Goal: Task Accomplishment & Management: Use online tool/utility

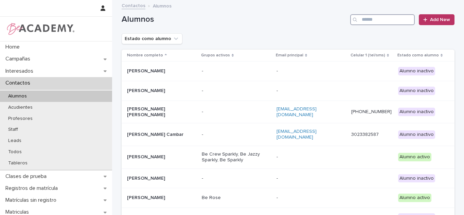
click at [388, 21] on input "Search" at bounding box center [383, 19] width 65 height 11
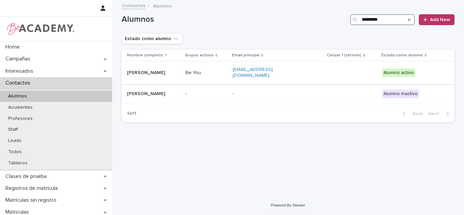
type input "*********"
click at [170, 79] on td "Violeta Vallejo Martinez" at bounding box center [152, 73] width 61 height 23
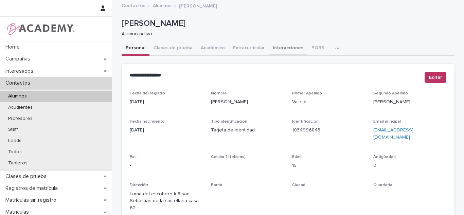
click at [281, 41] on button "Interacciones" at bounding box center [288, 48] width 39 height 14
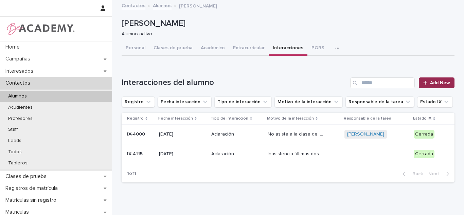
click at [439, 79] on link "Add New" at bounding box center [437, 83] width 36 height 11
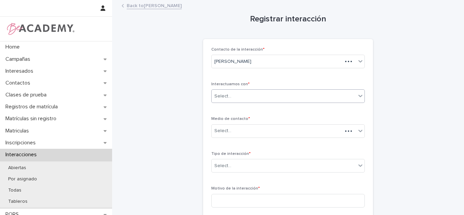
click at [228, 96] on div "Select..." at bounding box center [223, 96] width 17 height 7
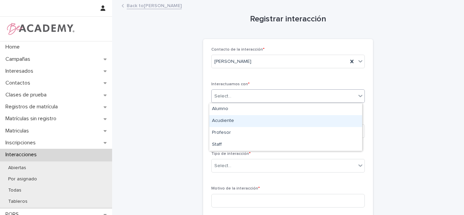
click at [227, 123] on div "Acudiente" at bounding box center [285, 121] width 153 height 12
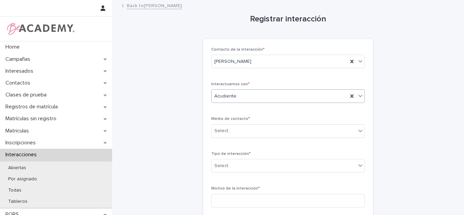
click at [229, 102] on div "Acudiente" at bounding box center [280, 96] width 136 height 11
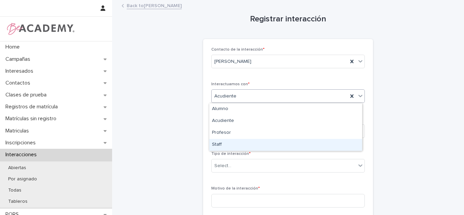
click at [228, 143] on div "Staff" at bounding box center [285, 145] width 153 height 12
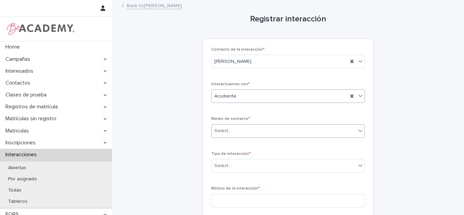
click at [227, 129] on div "Select..." at bounding box center [223, 131] width 17 height 7
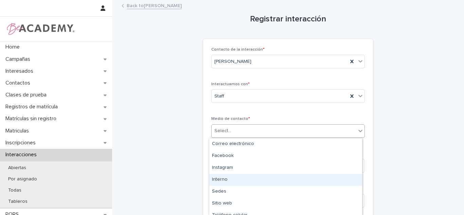
click at [230, 179] on div "Interno" at bounding box center [285, 180] width 153 height 12
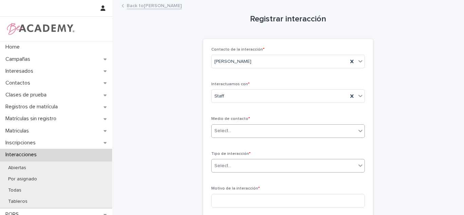
click at [232, 172] on div "Select..." at bounding box center [288, 166] width 154 height 14
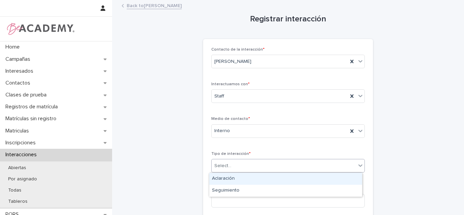
drag, startPoint x: 230, startPoint y: 177, endPoint x: 229, endPoint y: 190, distance: 13.3
click at [229, 180] on div "Aclaración" at bounding box center [285, 179] width 153 height 12
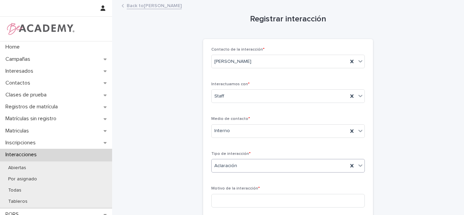
click at [227, 169] on span "Aclaración" at bounding box center [226, 166] width 23 height 7
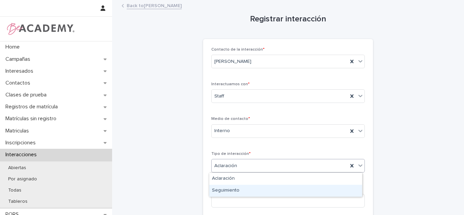
click at [225, 187] on div "Seguimiento" at bounding box center [285, 191] width 153 height 12
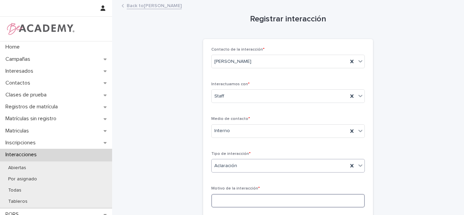
click at [221, 197] on input at bounding box center [288, 201] width 154 height 14
type input "**********"
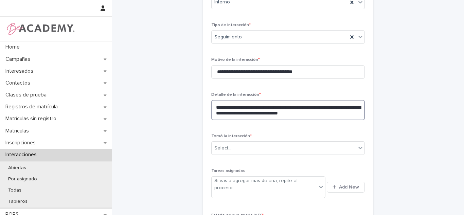
type textarea "**********"
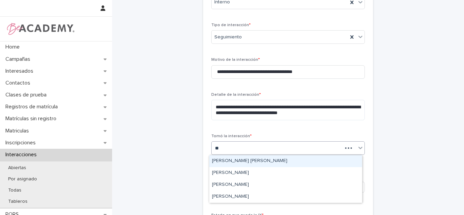
type input "*"
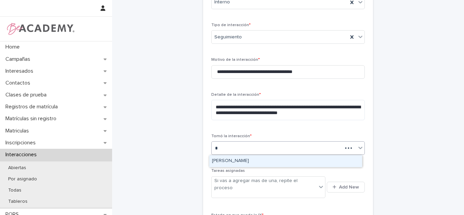
type input "**"
click at [257, 160] on div "Carolina Castillo Cuadrado" at bounding box center [285, 161] width 153 height 12
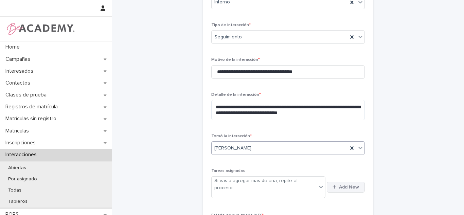
click at [344, 185] on span "Add New" at bounding box center [349, 187] width 20 height 5
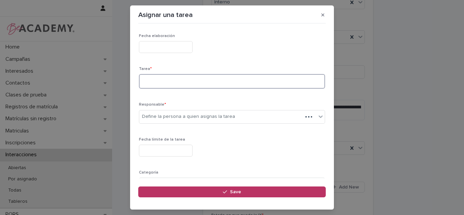
click at [168, 84] on textarea at bounding box center [232, 81] width 186 height 15
type textarea "**********"
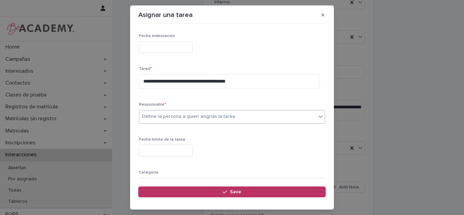
click at [214, 116] on div "Define la persona a quien asignas la tarea" at bounding box center [188, 116] width 93 height 7
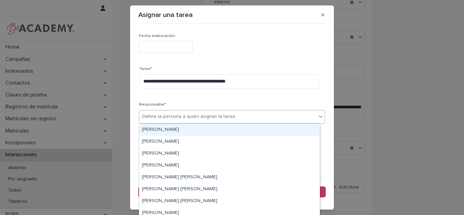
click at [197, 130] on div "Carolina Castillo Cuadrado" at bounding box center [229, 130] width 181 height 12
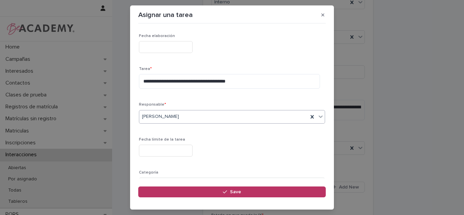
click at [180, 151] on input "text" at bounding box center [166, 151] width 54 height 12
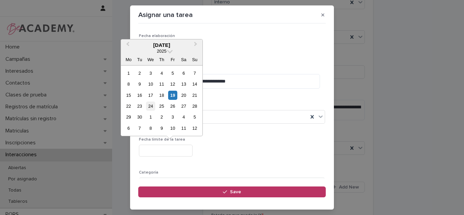
click at [147, 108] on div "24" at bounding box center [150, 106] width 9 height 9
type input "**********"
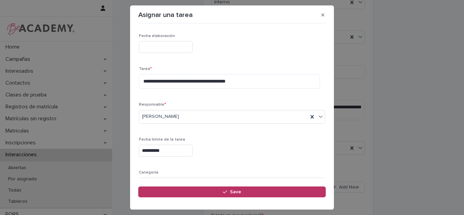
scroll to position [69, 0]
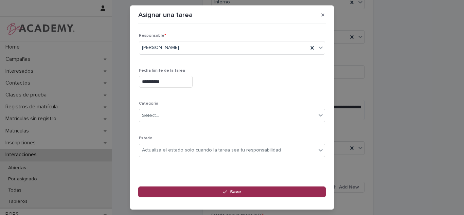
click at [190, 188] on button "Save" at bounding box center [232, 192] width 188 height 11
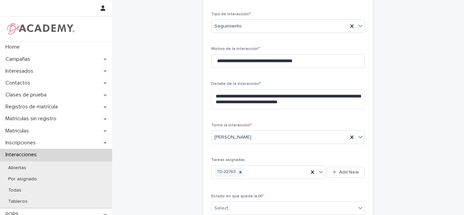
scroll to position [223, 0]
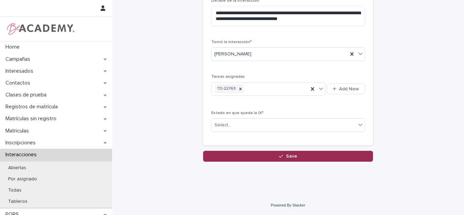
click at [326, 162] on button "Save" at bounding box center [288, 156] width 170 height 11
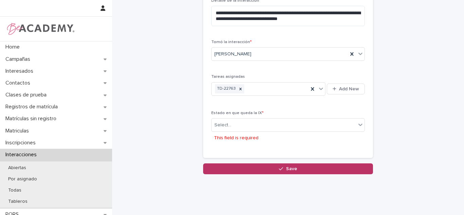
scroll to position [236, 0]
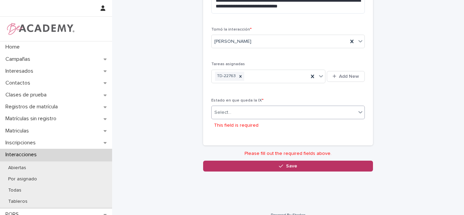
click at [255, 119] on div "Select..." at bounding box center [288, 113] width 154 height 14
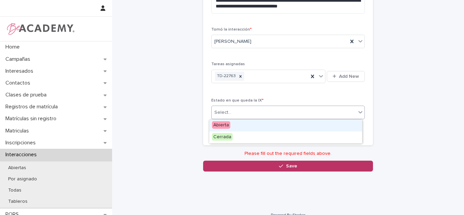
click at [233, 131] on div "Abierta" at bounding box center [285, 126] width 153 height 12
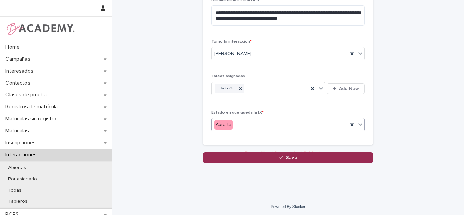
scroll to position [223, 0]
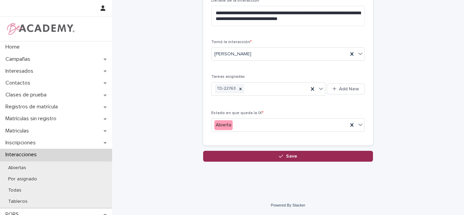
click at [233, 159] on button "Save" at bounding box center [288, 156] width 170 height 11
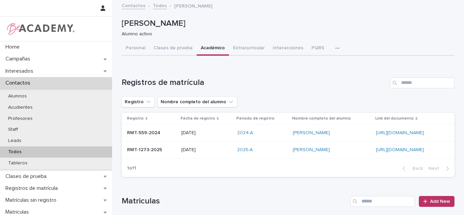
click at [36, 154] on div "Todos" at bounding box center [56, 152] width 112 height 11
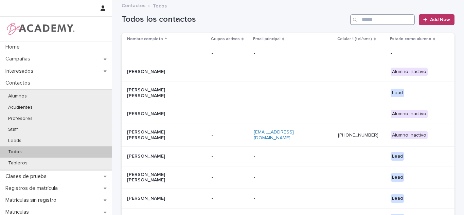
click at [384, 20] on input "Search" at bounding box center [383, 19] width 65 height 11
type input "*"
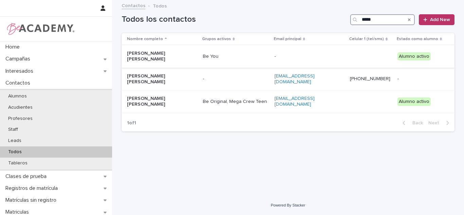
type input "*****"
click at [181, 60] on div "[PERSON_NAME] [PERSON_NAME]" at bounding box center [162, 56] width 70 height 17
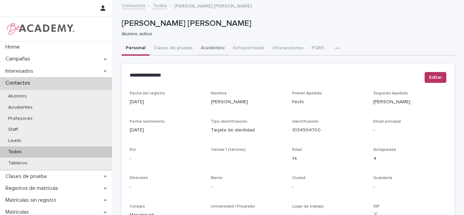
drag, startPoint x: 201, startPoint y: 45, endPoint x: 375, endPoint y: 41, distance: 174.1
click at [201, 45] on button "Académico" at bounding box center [213, 48] width 32 height 14
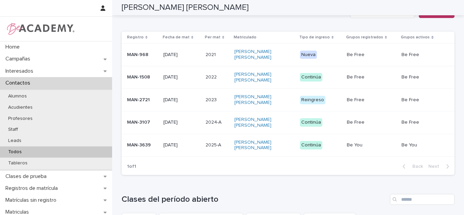
scroll to position [185, 0]
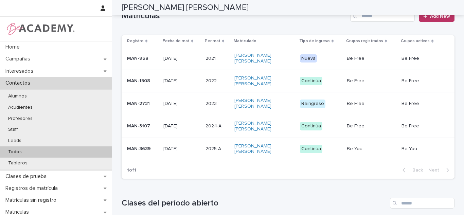
click at [216, 145] on p "2025-A" at bounding box center [214, 148] width 17 height 7
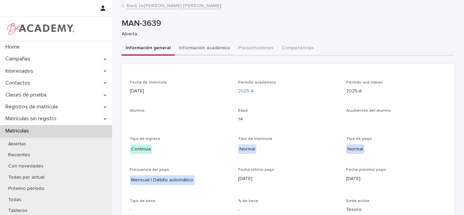
click at [215, 53] on button "Información académica" at bounding box center [205, 48] width 60 height 14
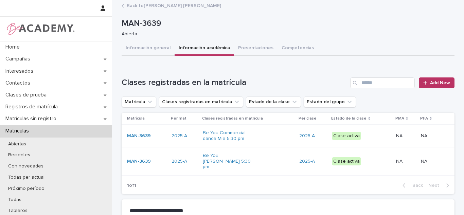
click at [153, 8] on link "Back to [PERSON_NAME] [PERSON_NAME]" at bounding box center [174, 5] width 95 height 8
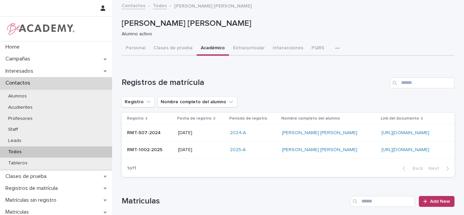
drag, startPoint x: 279, startPoint y: 99, endPoint x: 241, endPoint y: 153, distance: 66.5
click at [241, 153] on div "2025-A" at bounding box center [253, 150] width 47 height 11
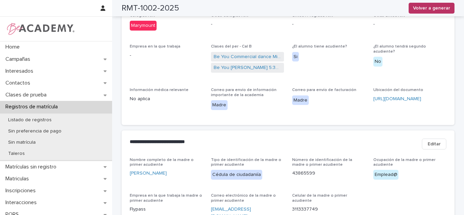
scroll to position [26, 0]
